Goal: Complete application form: Complete application form

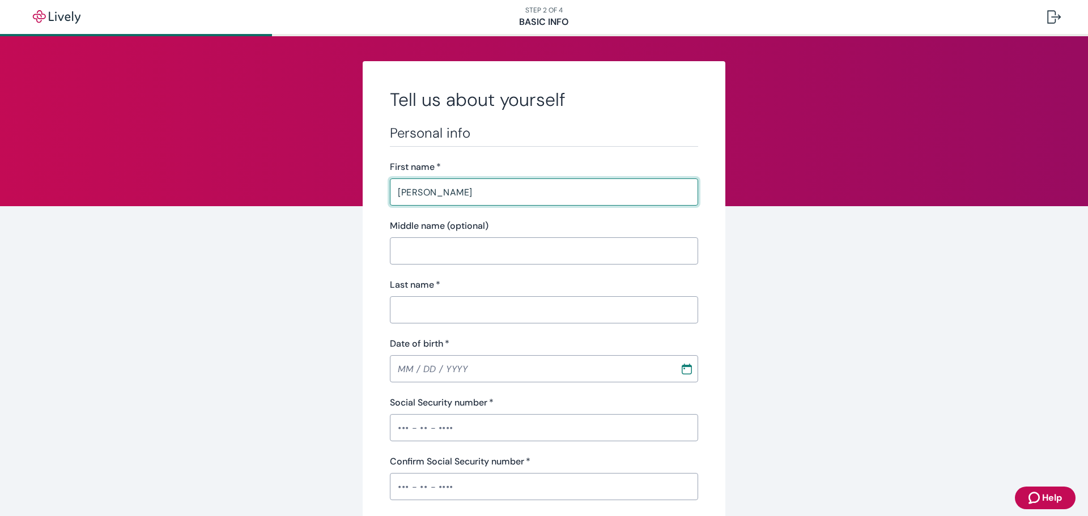
type input "[PERSON_NAME]"
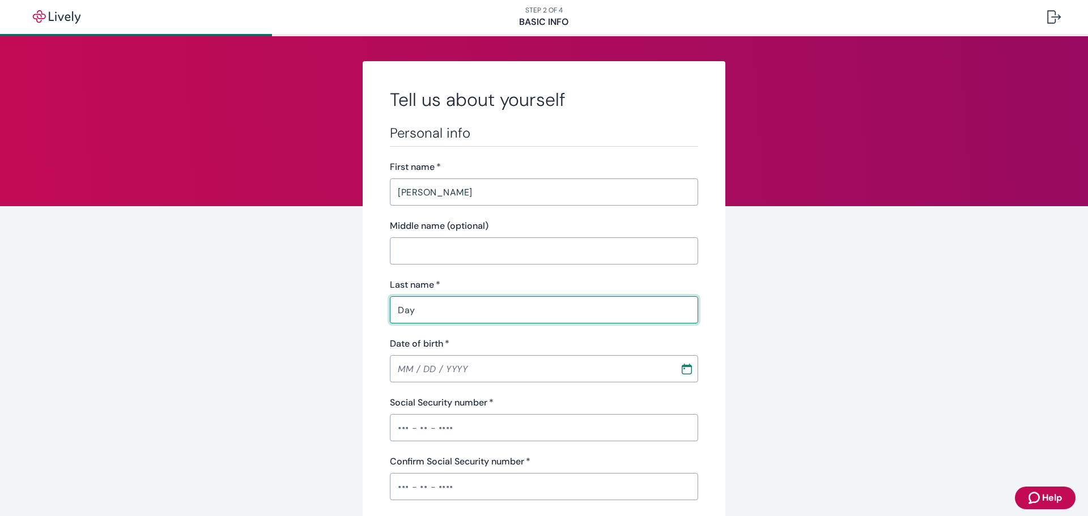
type input "Day"
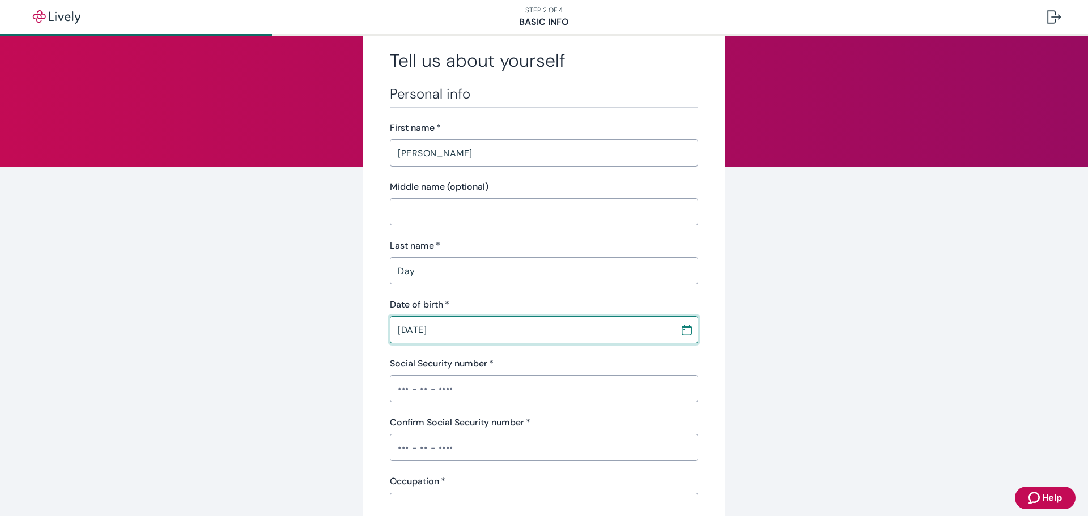
scroll to position [113, 0]
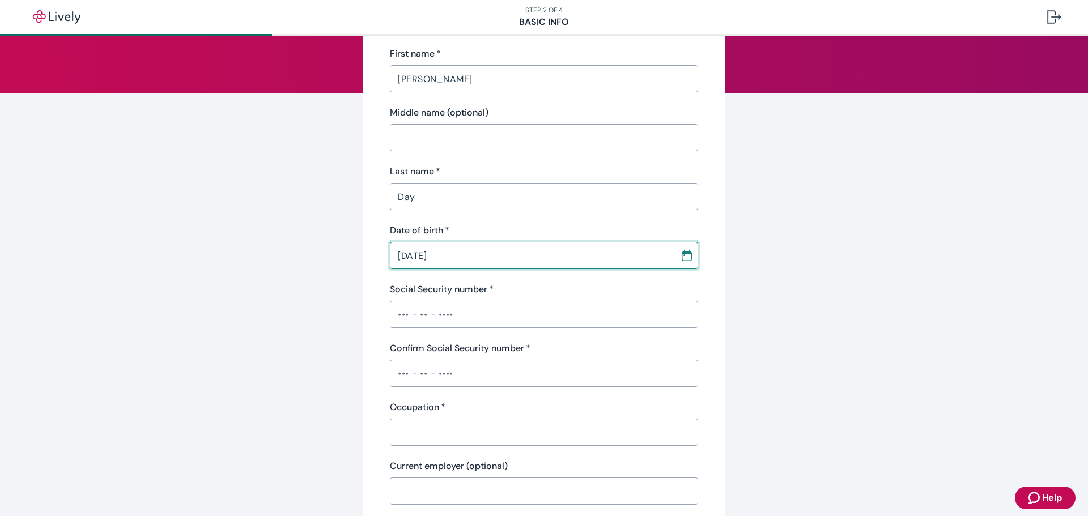
type input "[DATE]"
click at [471, 317] on input "Social Security number   *" at bounding box center [544, 314] width 308 height 23
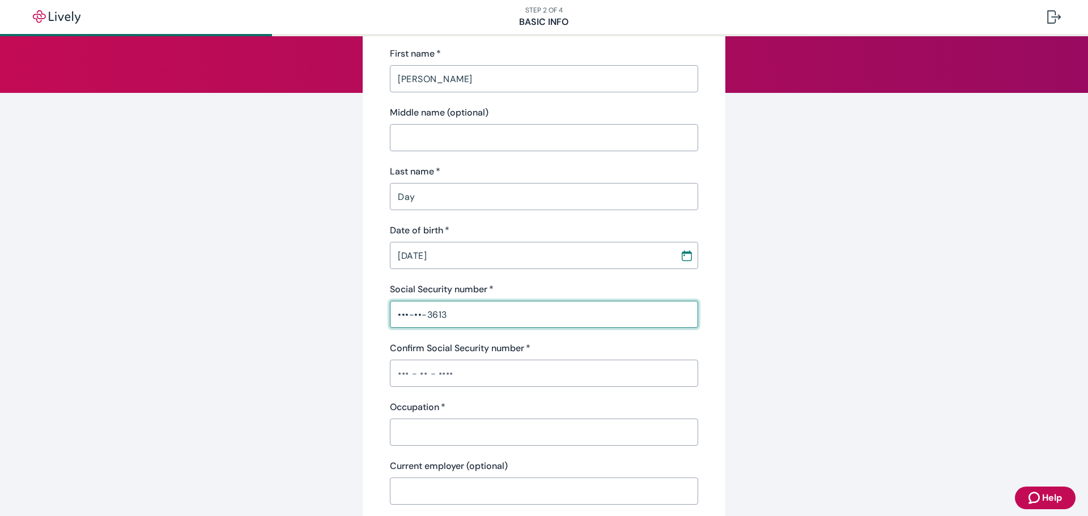
type input "•••-••-3613"
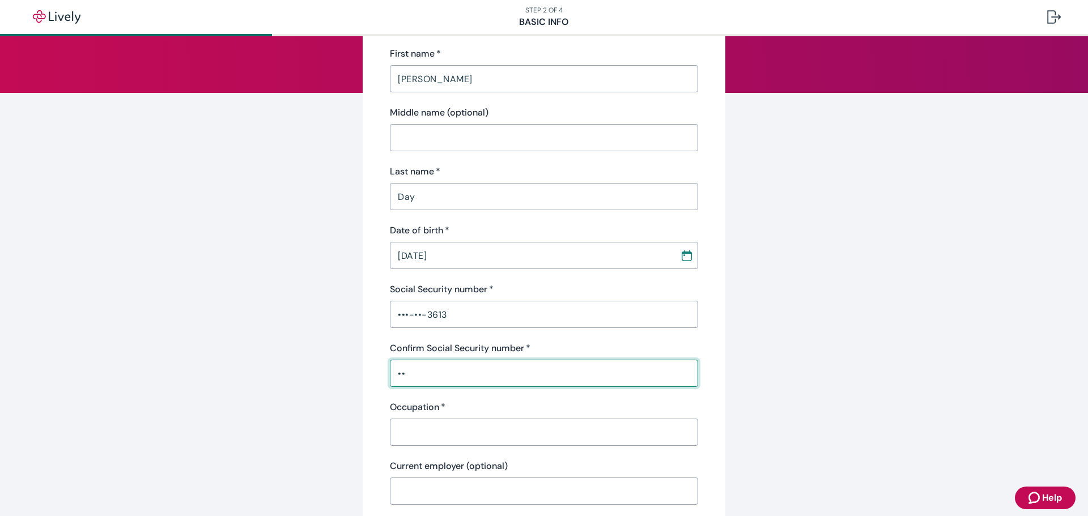
type input "•"
type input "•••-••-3613"
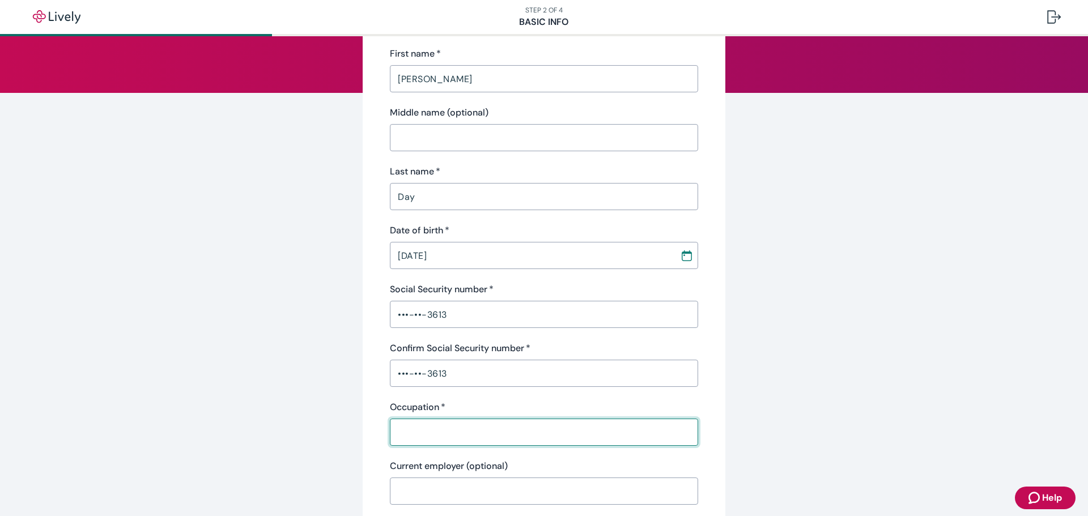
drag, startPoint x: 405, startPoint y: 422, endPoint x: 438, endPoint y: 453, distance: 46.1
click at [405, 422] on input "Occupation   *" at bounding box center [544, 432] width 308 height 23
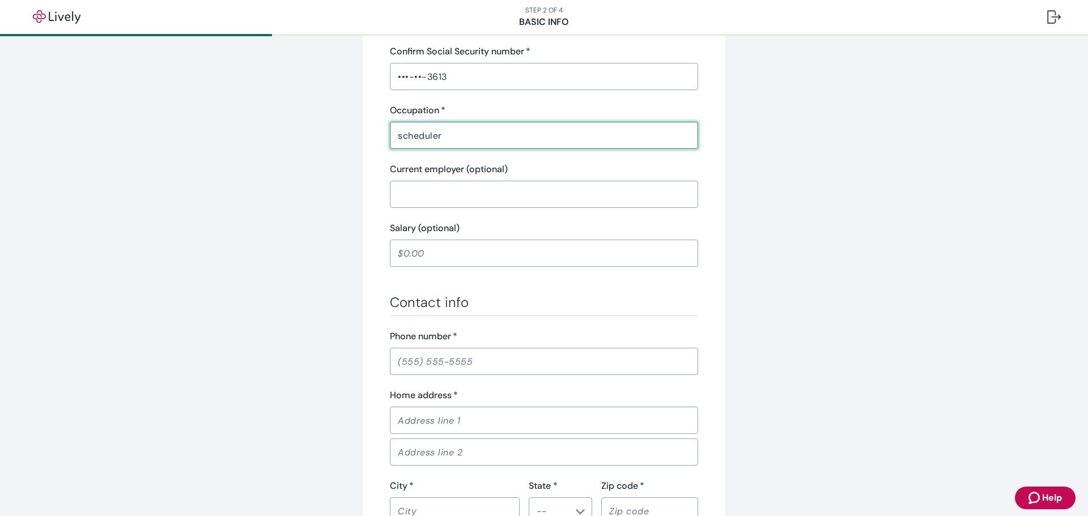
scroll to position [453, 0]
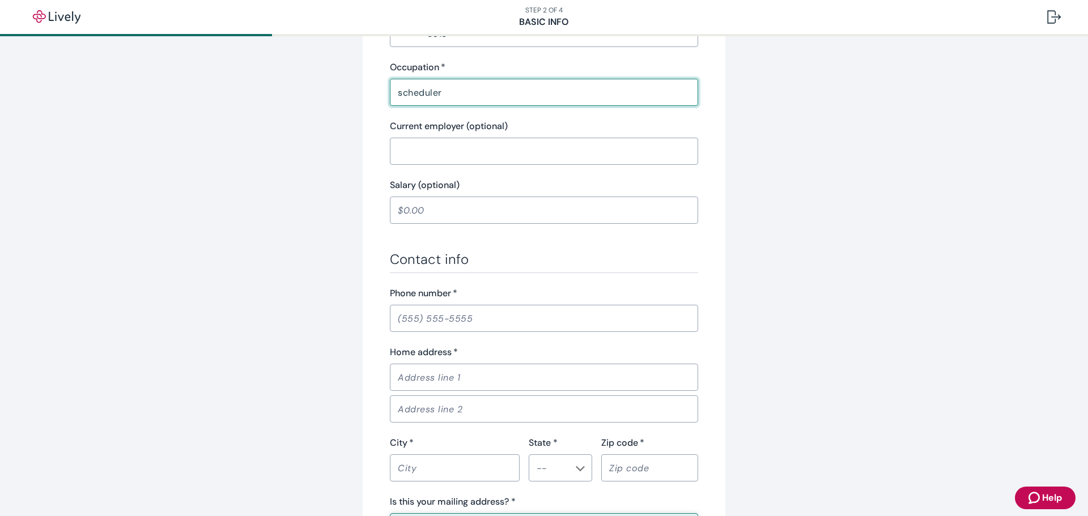
type input "scheduler"
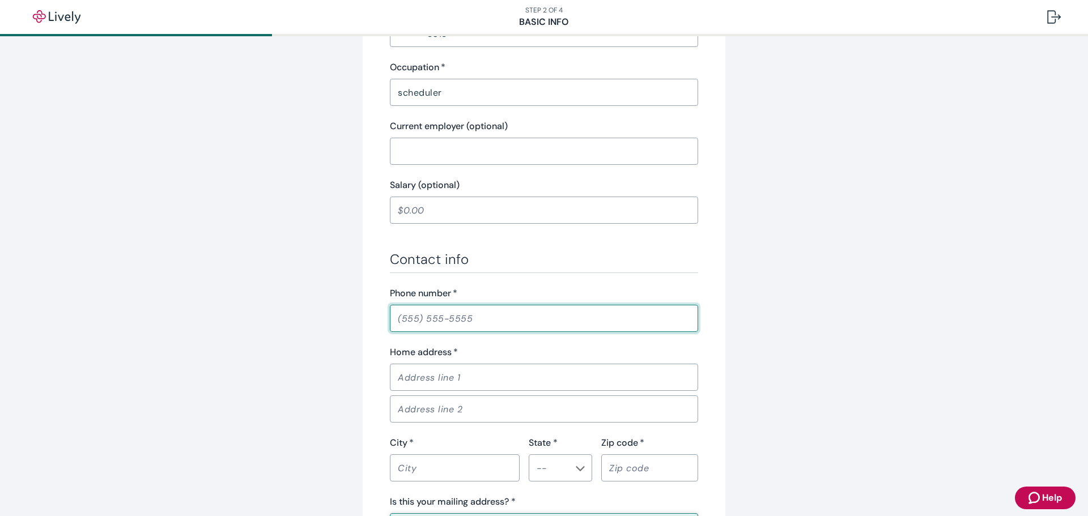
click at [465, 325] on input "Phone number   *" at bounding box center [544, 318] width 308 height 23
type input "[PHONE_NUMBER]"
type input "[STREET_ADDRESS]"
type input "#A"
type input "Kerrville"
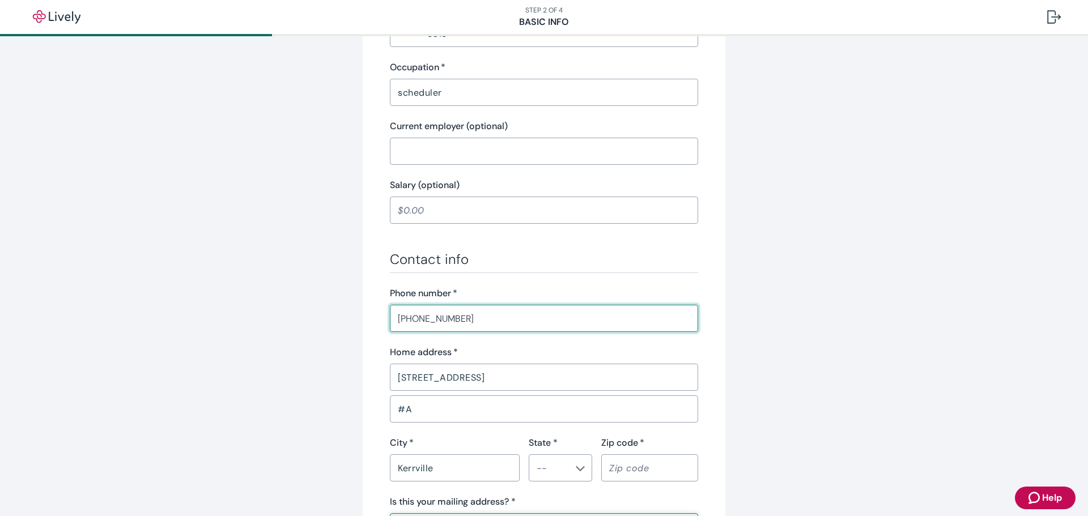
type input "[GEOGRAPHIC_DATA]"
type input "78028"
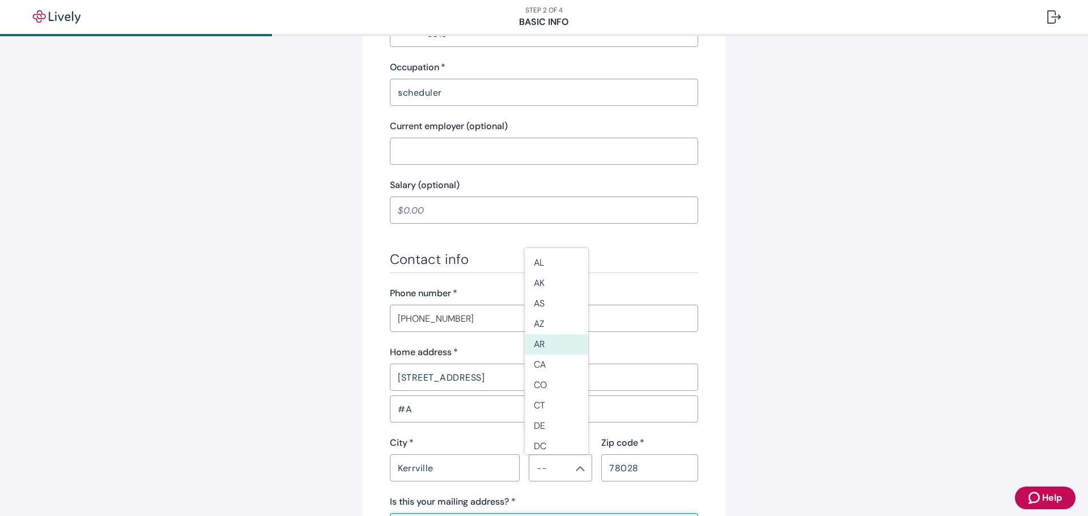
click at [722, 335] on div "Tell us about yourself Personal info First name   * [PERSON_NAME] ​ Middle name…" at bounding box center [544, 136] width 544 height 1057
click at [546, 432] on li "[GEOGRAPHIC_DATA]" at bounding box center [556, 433] width 63 height 20
type input "[GEOGRAPHIC_DATA]"
click at [810, 365] on div "Tell us about yourself Personal info First name   * [PERSON_NAME] ​ Middle name…" at bounding box center [544, 136] width 544 height 1057
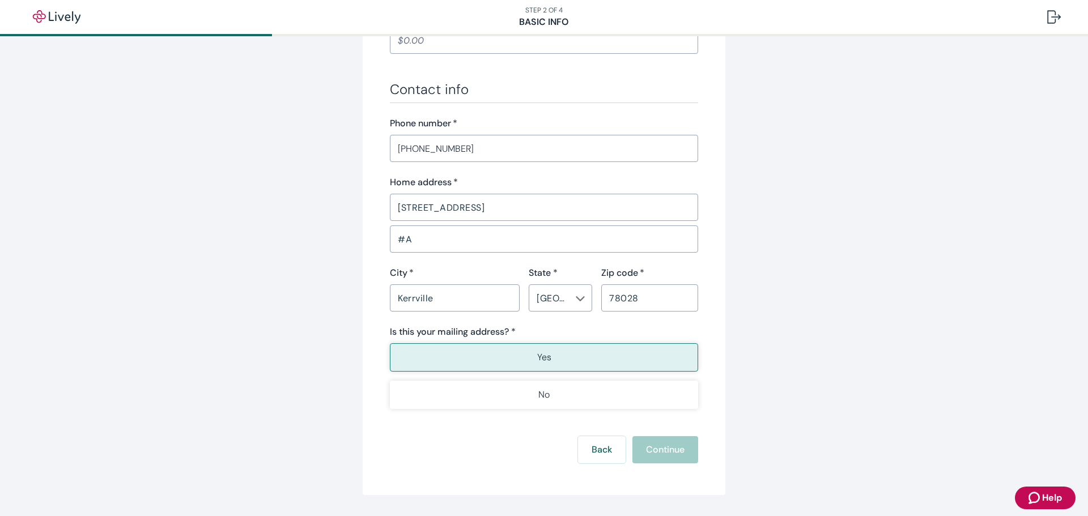
scroll to position [657, 0]
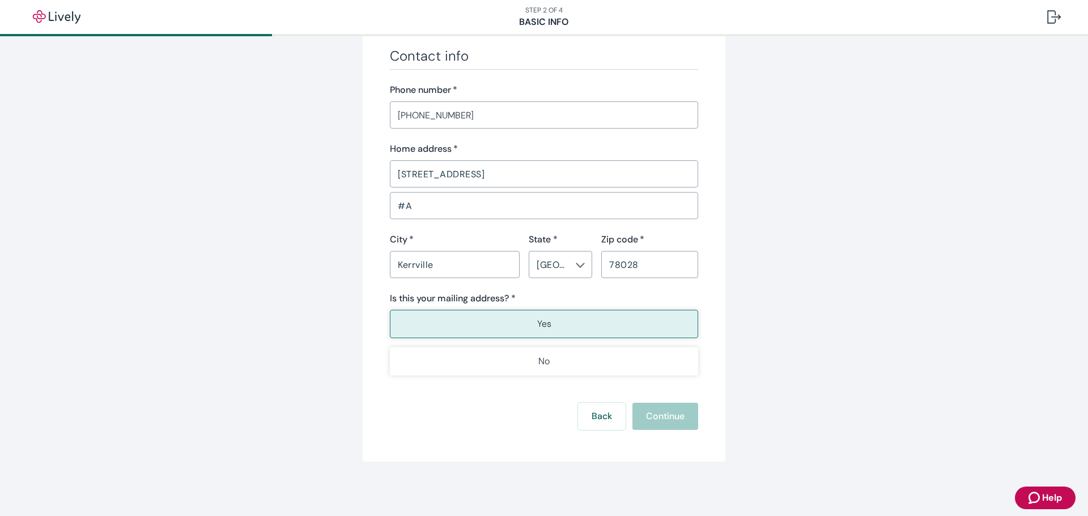
click at [551, 329] on button "Yes" at bounding box center [544, 324] width 308 height 28
click at [518, 320] on button "Yes" at bounding box center [544, 324] width 308 height 28
click at [678, 414] on div "Back Continue" at bounding box center [544, 416] width 308 height 27
click at [488, 325] on button "Yes" at bounding box center [544, 324] width 308 height 28
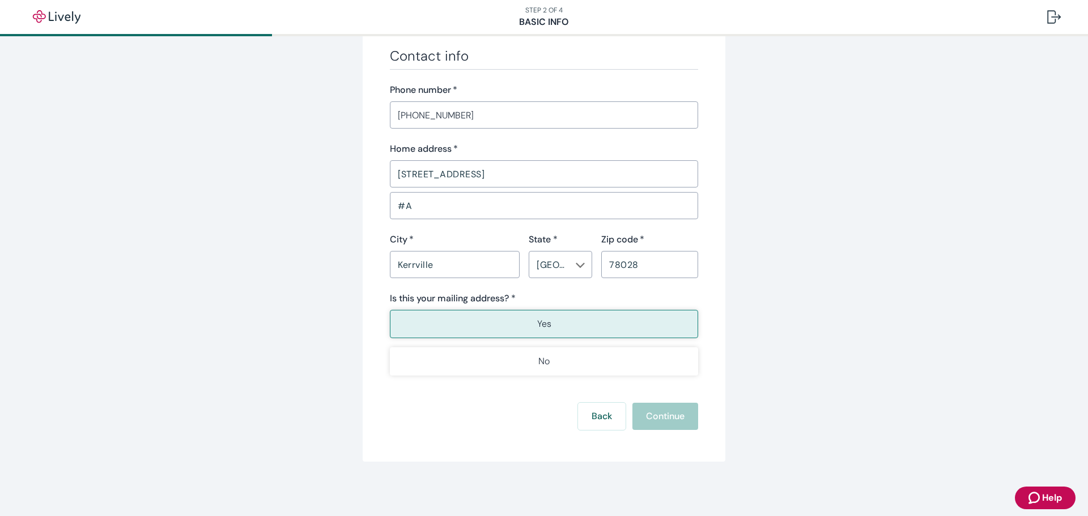
click at [494, 326] on button "Yes" at bounding box center [544, 324] width 308 height 28
click at [484, 116] on input "[PHONE_NUMBER]" at bounding box center [544, 115] width 308 height 23
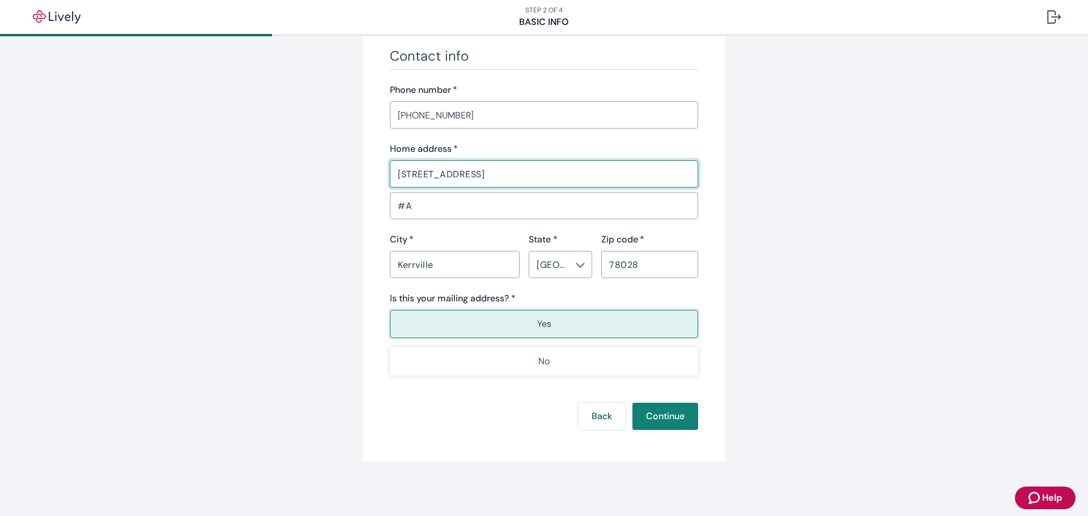
drag, startPoint x: 594, startPoint y: 169, endPoint x: 607, endPoint y: 176, distance: 14.4
click at [594, 169] on input "[STREET_ADDRESS]" at bounding box center [544, 174] width 308 height 23
click at [582, 208] on input "#A" at bounding box center [544, 205] width 308 height 23
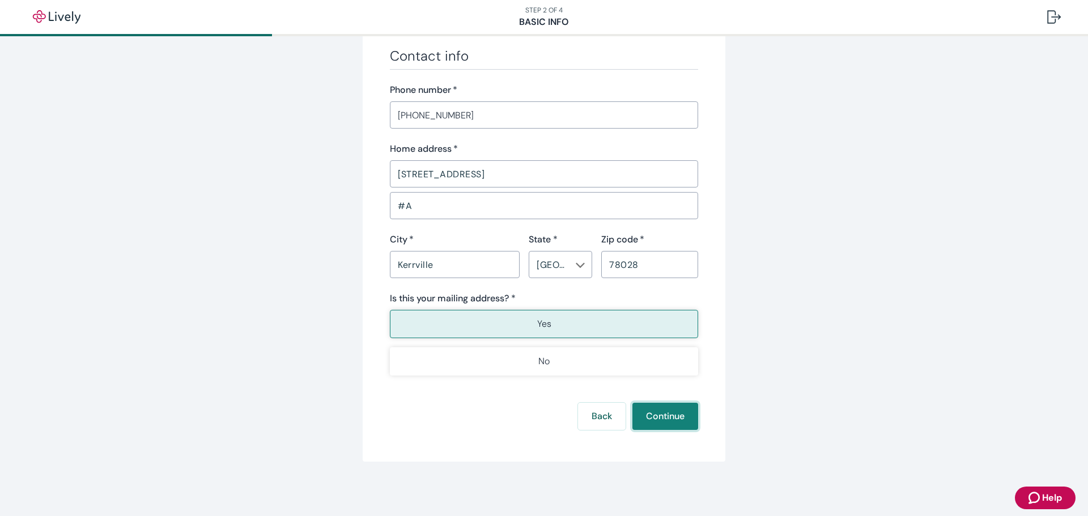
click at [654, 413] on button "Continue" at bounding box center [665, 416] width 66 height 27
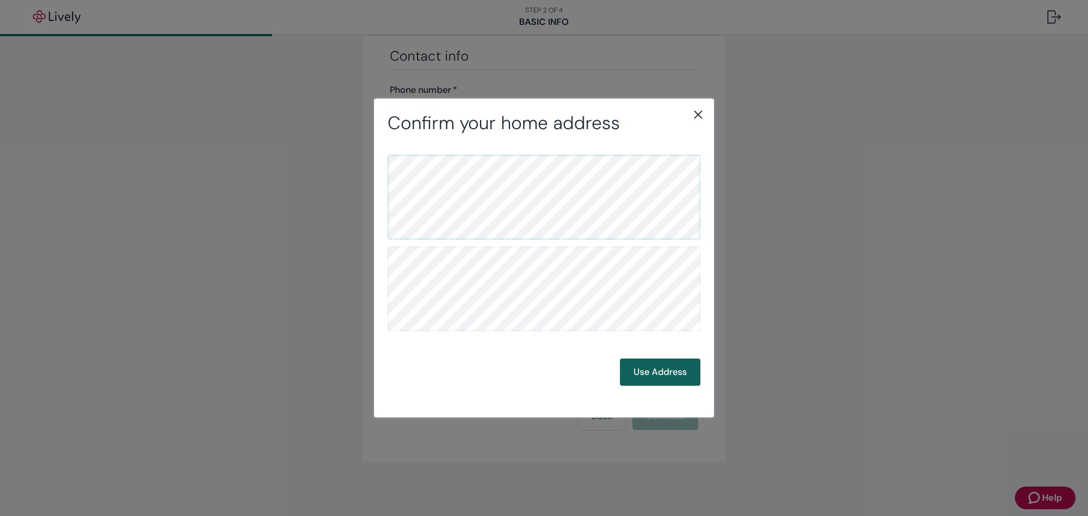
click at [652, 374] on button "Use Address" at bounding box center [660, 372] width 80 height 27
click at [673, 371] on button "Use Address" at bounding box center [660, 372] width 80 height 27
click at [666, 446] on div "Confirm your mailing address Back Use Address" at bounding box center [544, 258] width 1088 height 516
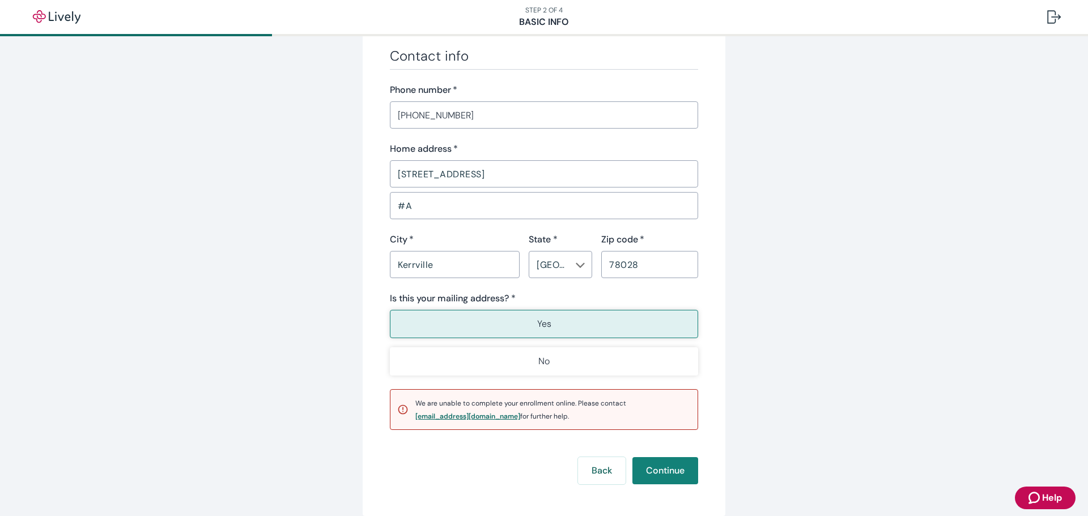
click at [434, 418] on div "[EMAIL_ADDRESS][DOMAIN_NAME]" at bounding box center [467, 416] width 105 height 7
drag, startPoint x: 760, startPoint y: 353, endPoint x: 729, endPoint y: 359, distance: 32.3
click at [671, 477] on button "Continue" at bounding box center [665, 470] width 66 height 27
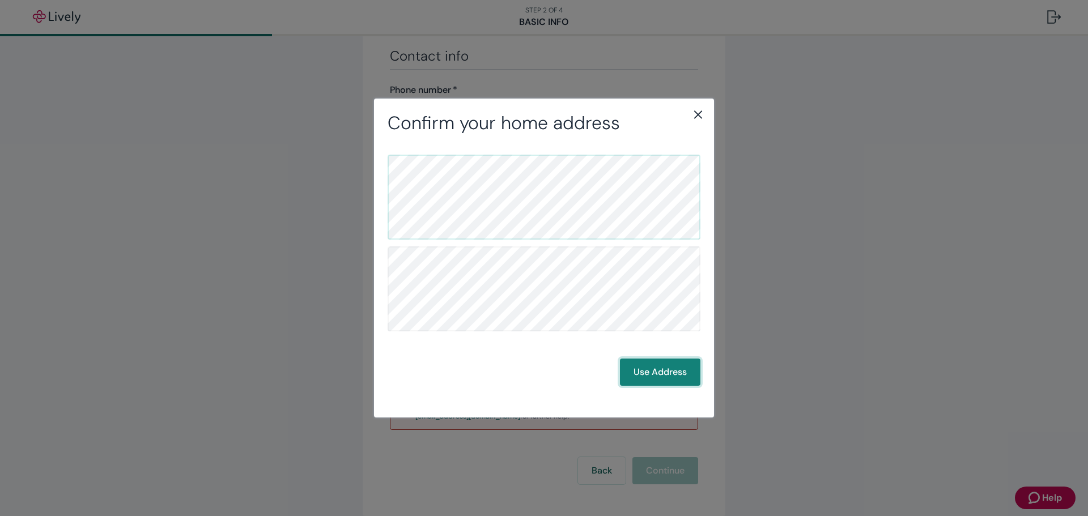
click at [659, 367] on button "Use Address" at bounding box center [660, 372] width 80 height 27
click at [693, 363] on button "Use Address" at bounding box center [660, 372] width 80 height 27
click at [589, 373] on button "Back" at bounding box center [589, 372] width 48 height 27
click at [649, 367] on button "Use Address" at bounding box center [660, 372] width 80 height 27
click at [705, 375] on div "Back Use Address" at bounding box center [544, 269] width 340 height 270
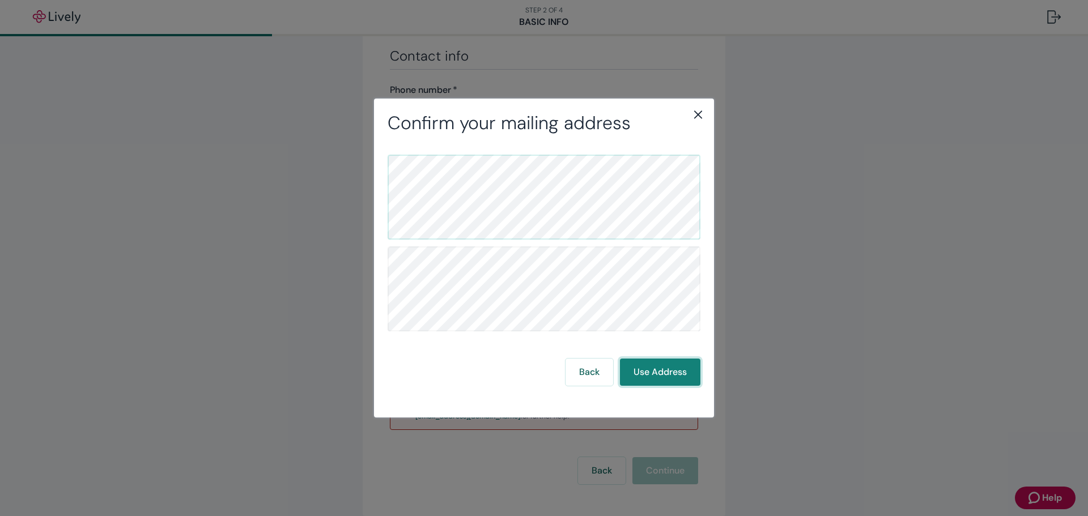
click at [691, 376] on button "Use Address" at bounding box center [660, 372] width 80 height 27
click at [595, 378] on button "Back" at bounding box center [589, 372] width 48 height 27
click at [697, 112] on icon "close" at bounding box center [698, 115] width 14 height 14
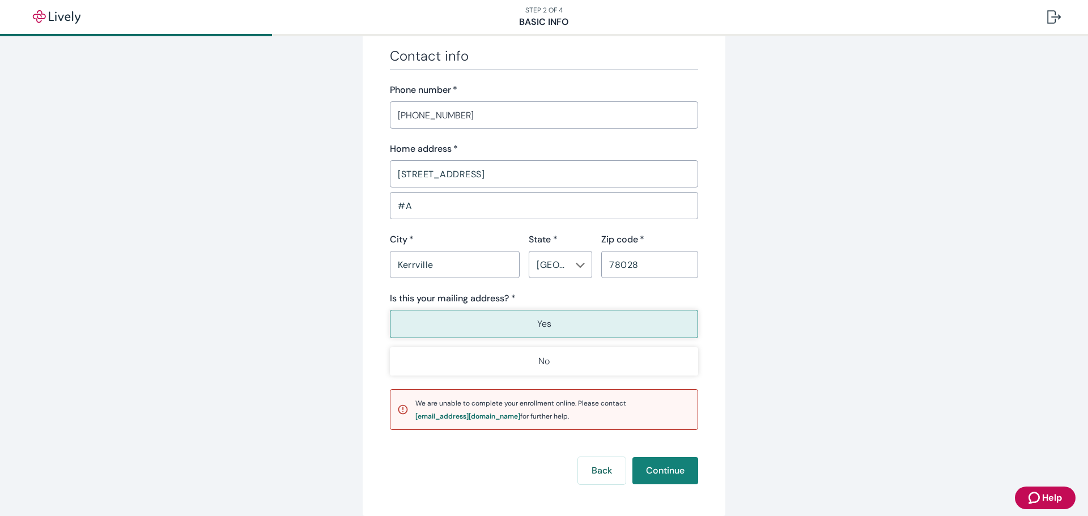
click at [1032, 495] on icon "Zendesk support icon" at bounding box center [1035, 498] width 14 height 14
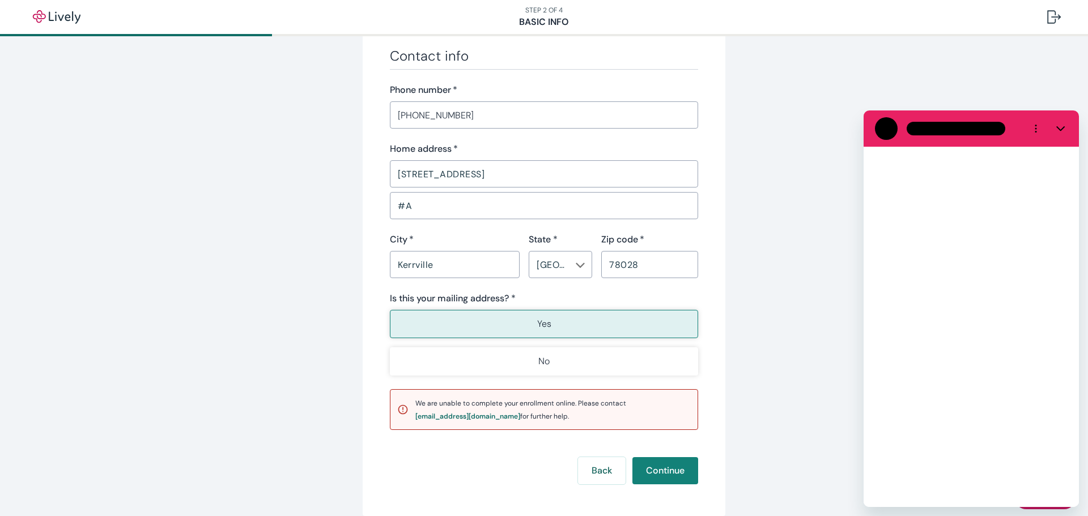
scroll to position [0, 0]
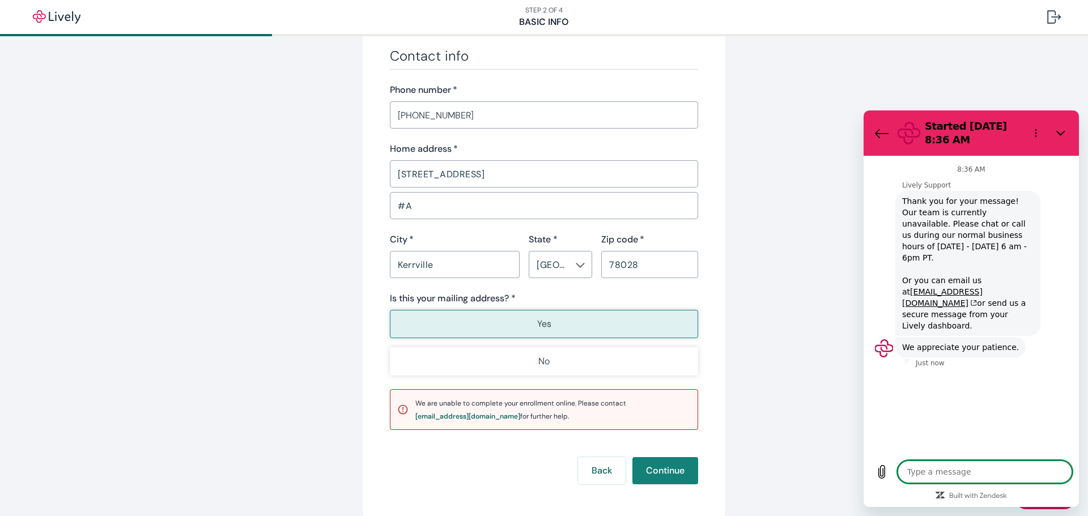
type textarea "x"
click at [880, 127] on icon "Back to the conversation list" at bounding box center [882, 133] width 14 height 14
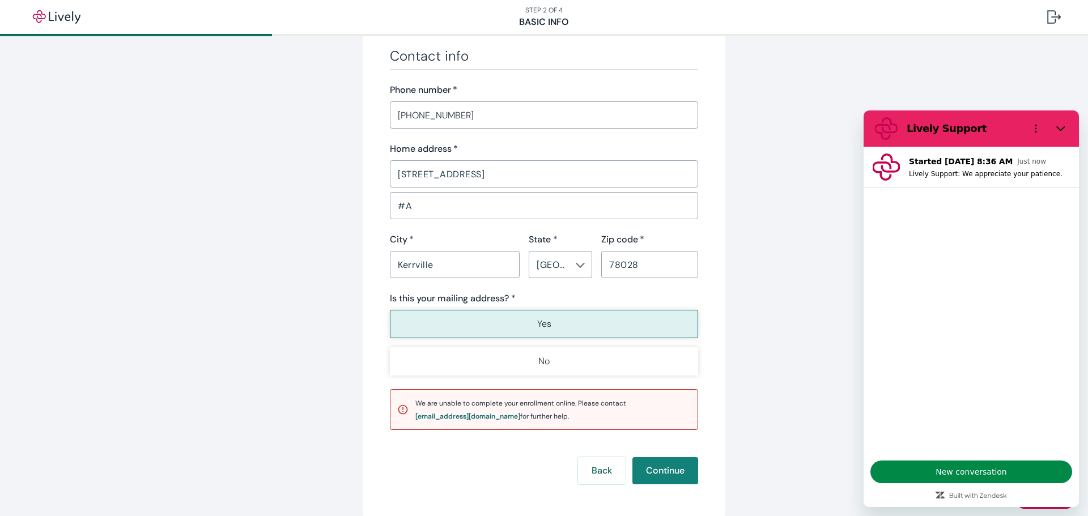
click at [1066, 126] on button "Close" at bounding box center [1060, 128] width 23 height 23
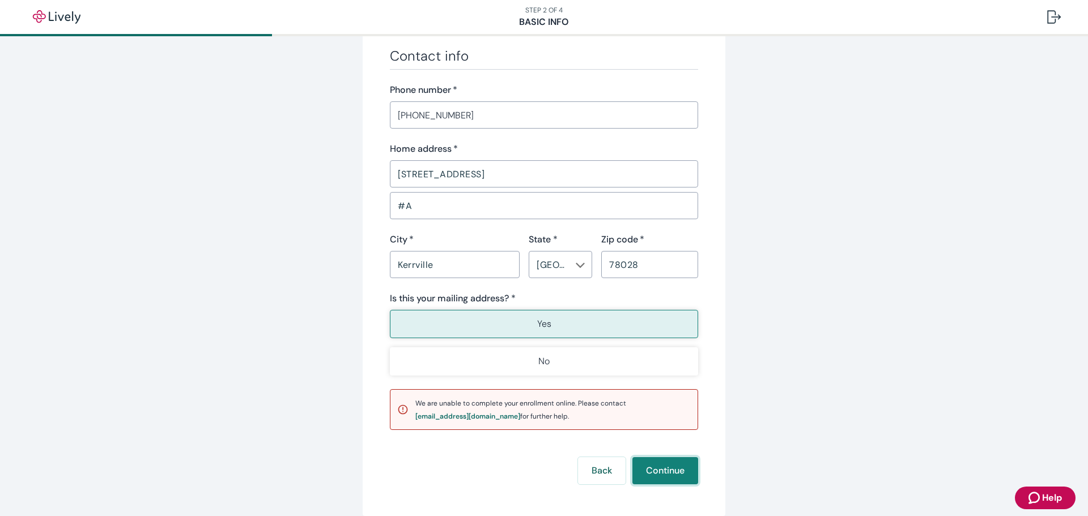
click at [675, 466] on button "Continue" at bounding box center [665, 470] width 66 height 27
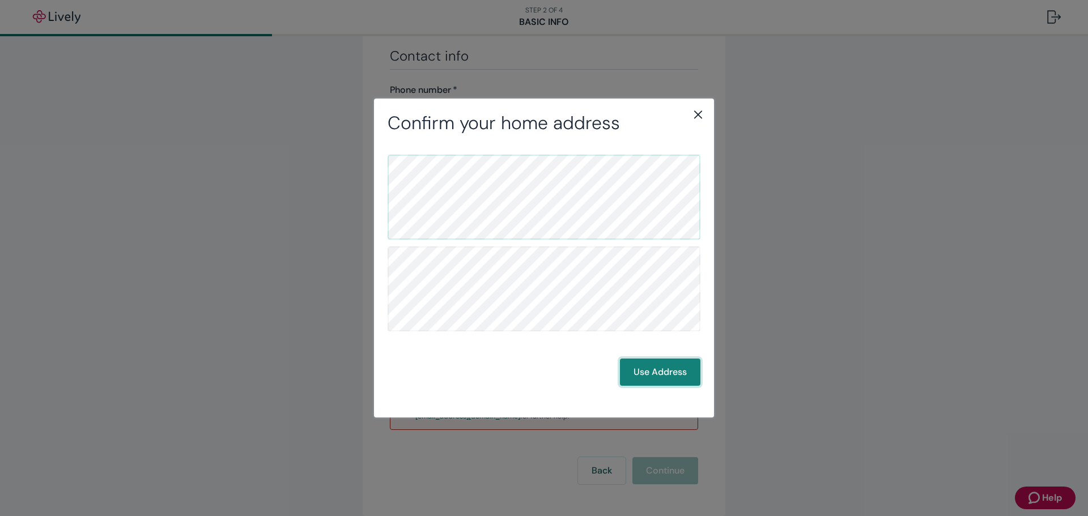
click at [652, 371] on button "Use Address" at bounding box center [660, 372] width 80 height 27
click at [587, 366] on button "Back" at bounding box center [589, 372] width 48 height 27
click at [699, 115] on icon "close" at bounding box center [698, 115] width 8 height 8
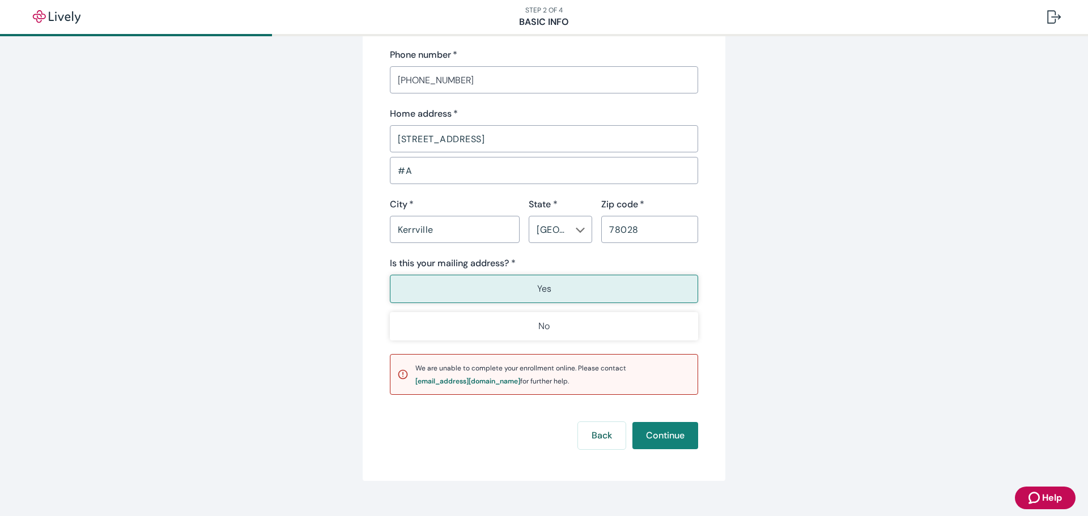
scroll to position [711, 0]
